Goal: Task Accomplishment & Management: Use online tool/utility

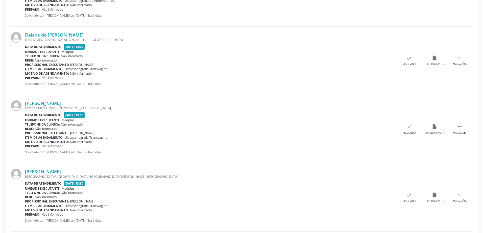
scroll to position [328, 0]
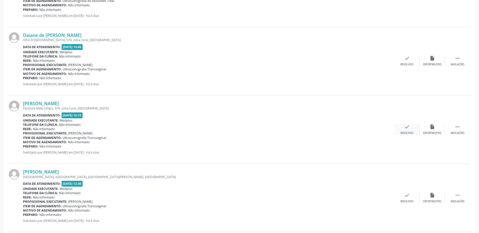
click at [413, 129] on div "check Resolvido" at bounding box center [407, 129] width 25 height 11
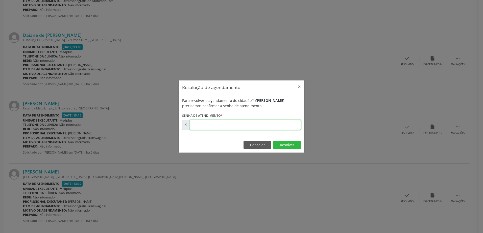
click at [223, 126] on input "text" at bounding box center [245, 125] width 111 height 10
type input "00181056"
click at [284, 143] on button "Resolver" at bounding box center [287, 145] width 28 height 9
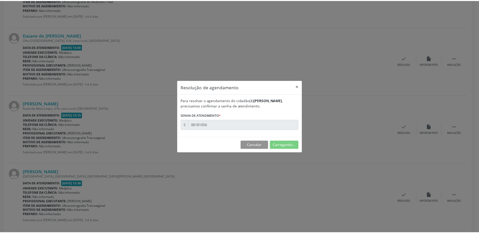
scroll to position [0, 0]
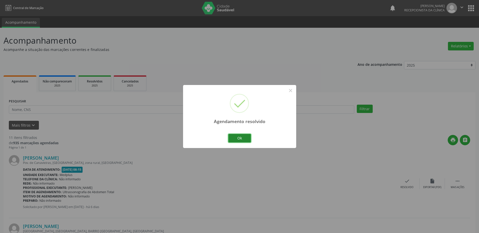
click at [241, 135] on button "Ok" at bounding box center [239, 138] width 23 height 9
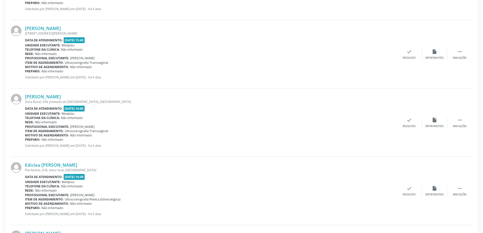
scroll to position [480, 0]
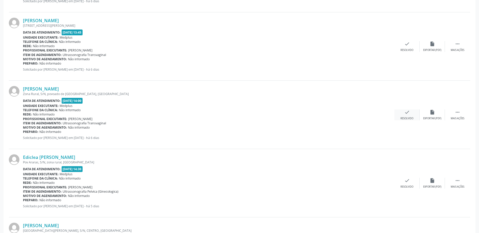
click at [404, 118] on div "Resolvido" at bounding box center [407, 119] width 13 height 4
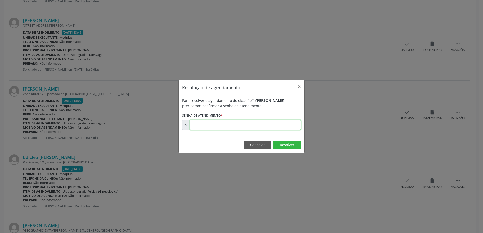
click at [273, 128] on input "text" at bounding box center [245, 125] width 111 height 10
type input "00181073"
click at [290, 148] on button "Resolver" at bounding box center [287, 145] width 28 height 9
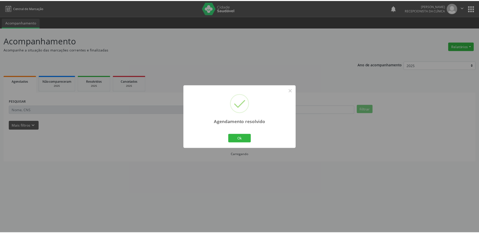
scroll to position [0, 0]
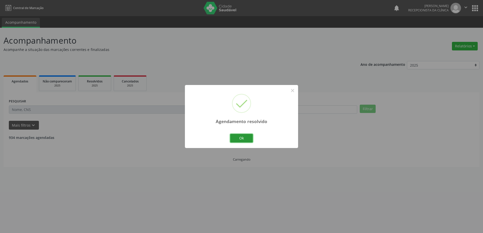
drag, startPoint x: 245, startPoint y: 140, endPoint x: 377, endPoint y: 175, distance: 136.5
click at [245, 140] on button "Ok" at bounding box center [241, 138] width 23 height 9
